Goal: Transaction & Acquisition: Purchase product/service

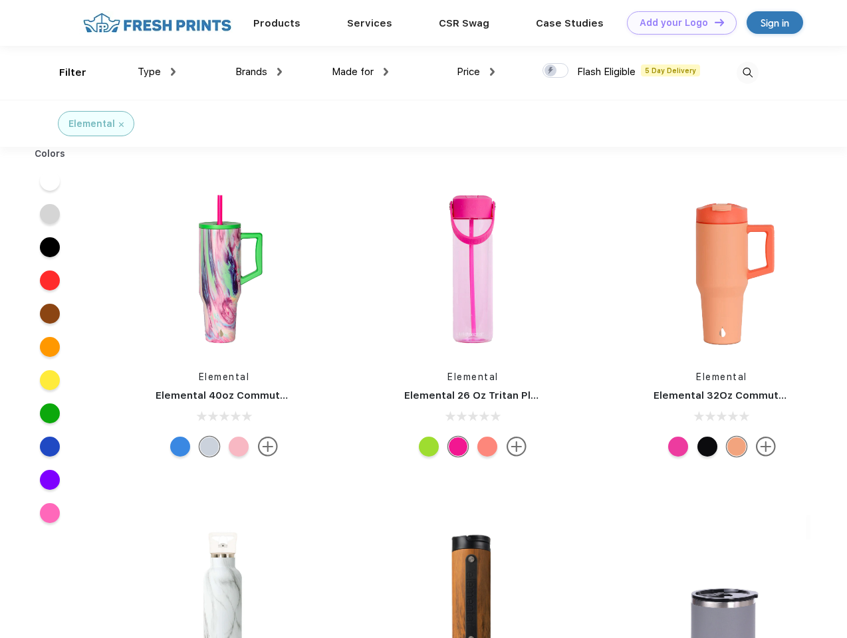
click at [677, 23] on link "Add your Logo Design Tool" at bounding box center [682, 22] width 110 height 23
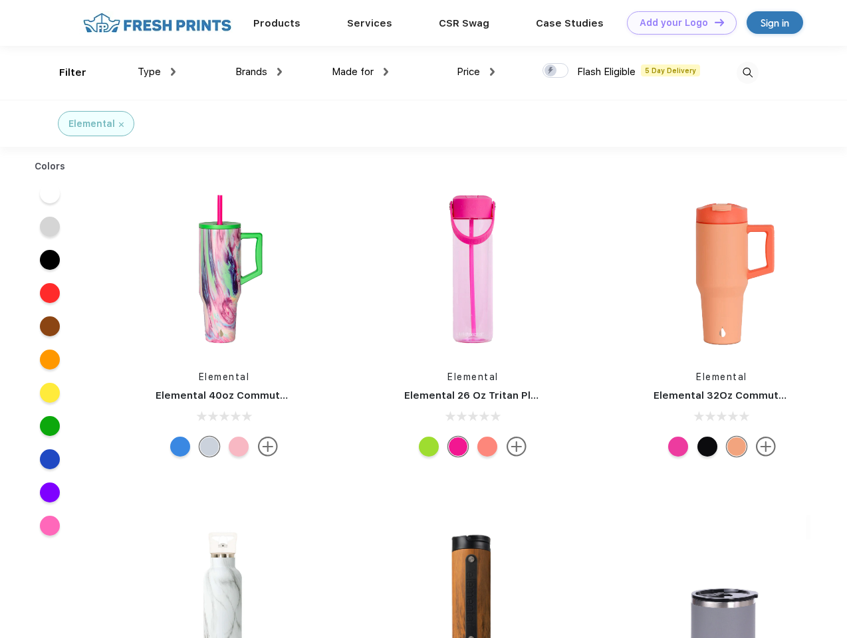
click at [0, 0] on div "Design Tool" at bounding box center [0, 0] width 0 height 0
click at [714, 22] on link "Add your Logo Design Tool" at bounding box center [682, 22] width 110 height 23
click at [64, 72] on div "Filter" at bounding box center [72, 72] width 27 height 15
click at [157, 72] on span "Type" at bounding box center [149, 72] width 23 height 12
click at [259, 72] on span "Brands" at bounding box center [251, 72] width 32 height 12
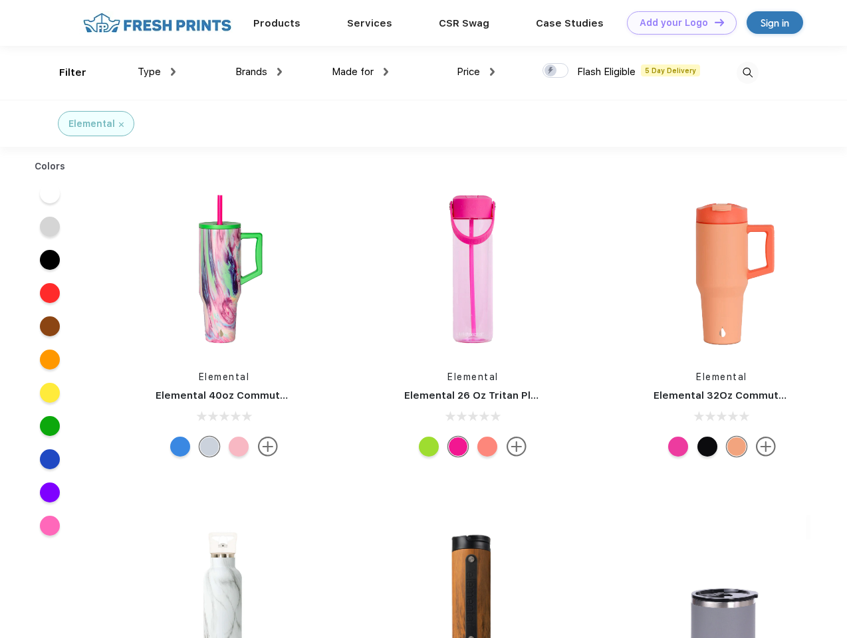
click at [360, 72] on span "Made for" at bounding box center [353, 72] width 42 height 12
click at [476, 72] on span "Price" at bounding box center [468, 72] width 23 height 12
click at [556, 71] on div at bounding box center [556, 70] width 26 height 15
click at [551, 71] on input "checkbox" at bounding box center [547, 67] width 9 height 9
click at [747, 72] on img at bounding box center [748, 73] width 22 height 22
